Goal: Navigation & Orientation: Find specific page/section

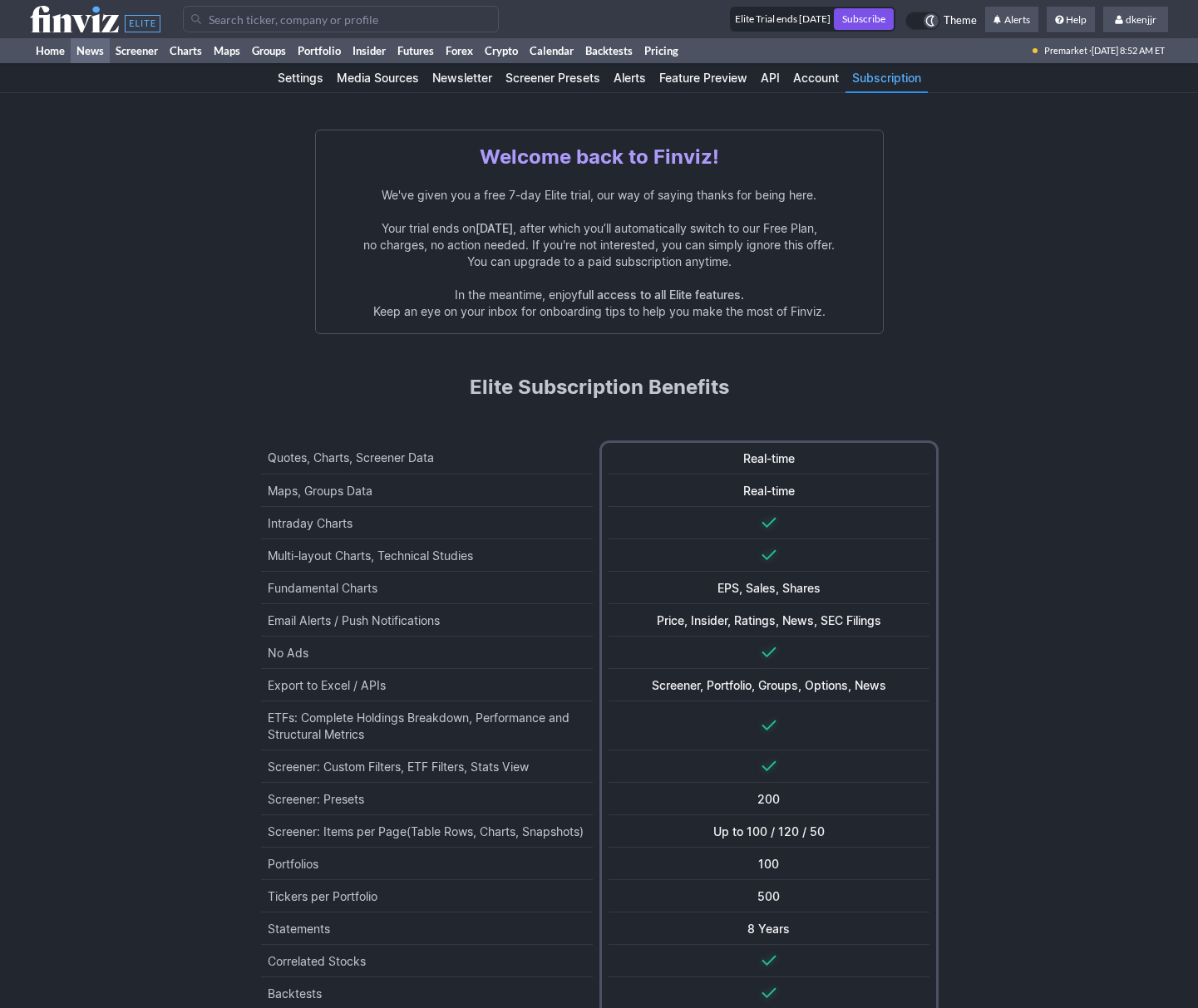
click at [79, 53] on link "News" at bounding box center [90, 50] width 39 height 25
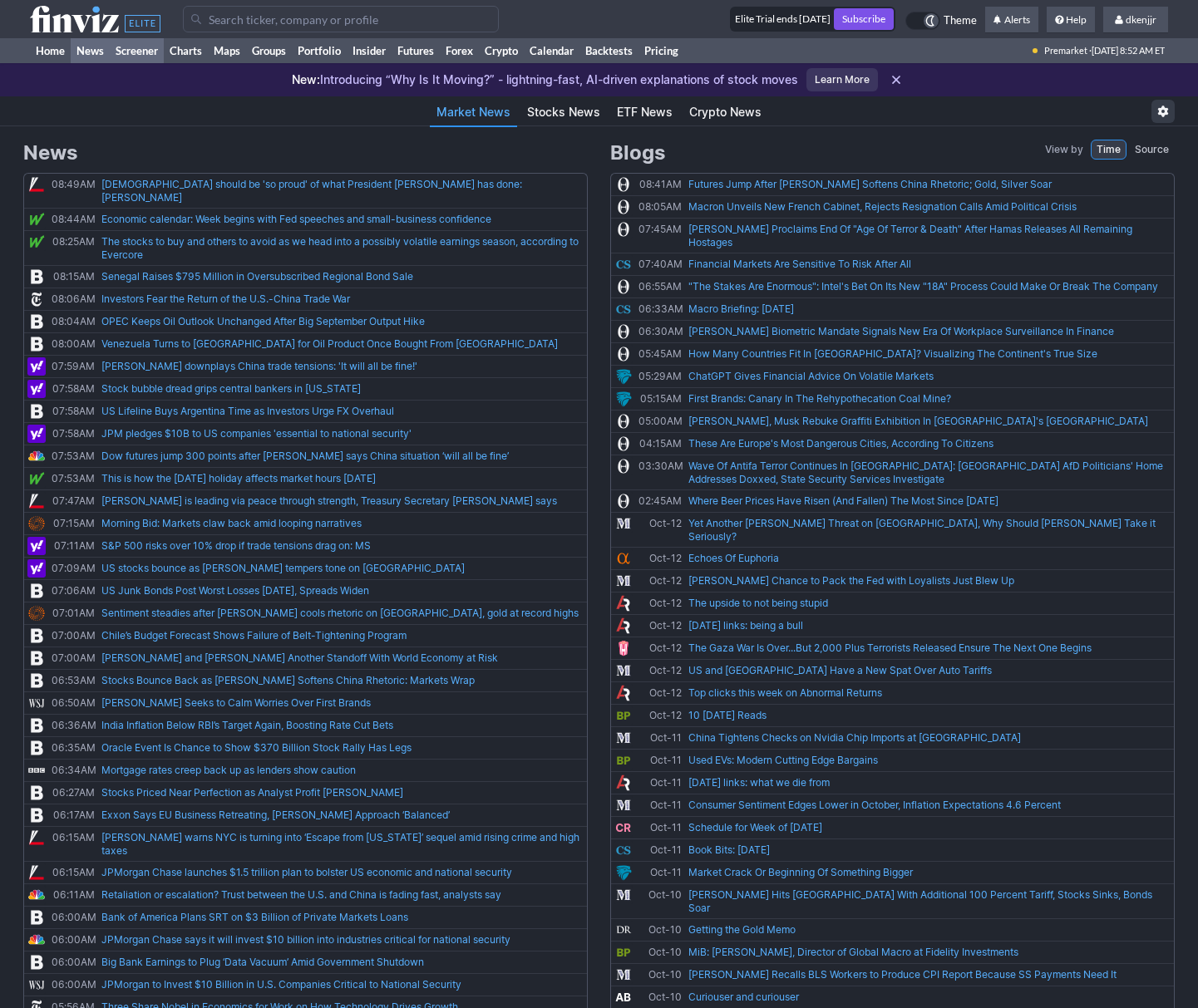
click at [150, 49] on link "Screener" at bounding box center [136, 50] width 54 height 25
